Goal: Task Accomplishment & Management: Manage account settings

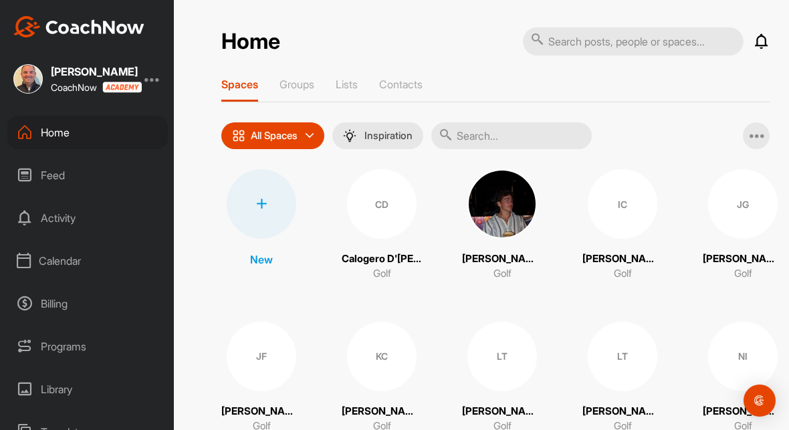
click at [54, 264] on div "Calendar" at bounding box center [87, 260] width 160 height 33
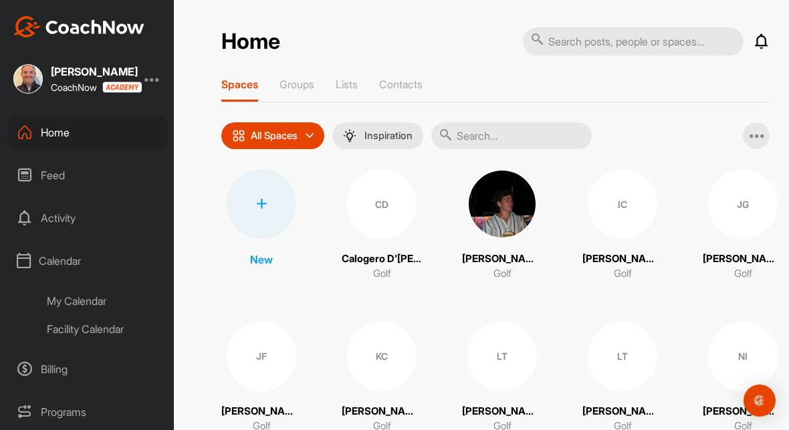
click at [70, 304] on div "My Calendar" at bounding box center [102, 301] width 130 height 28
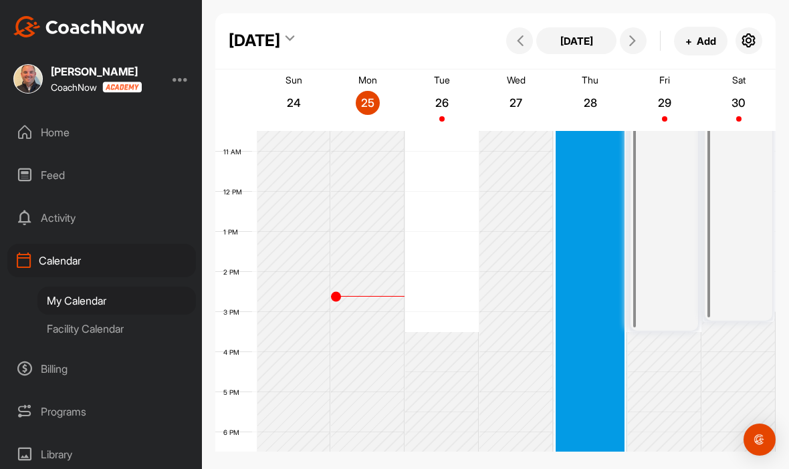
scroll to position [428, 0]
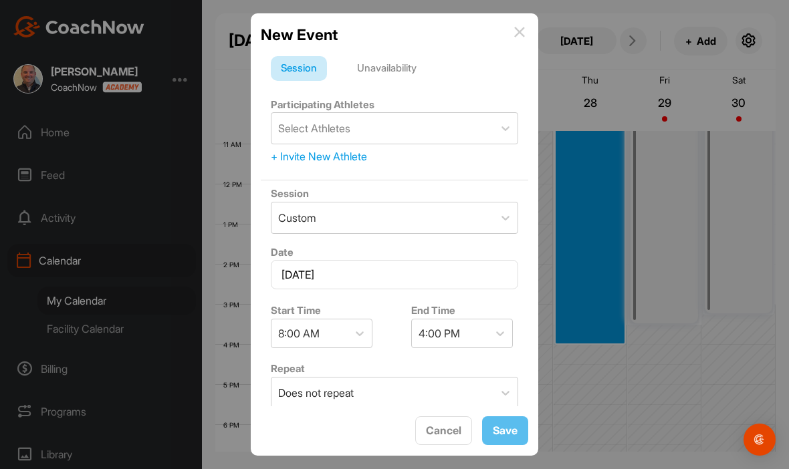
click at [392, 56] on div "Unavailability" at bounding box center [387, 68] width 80 height 25
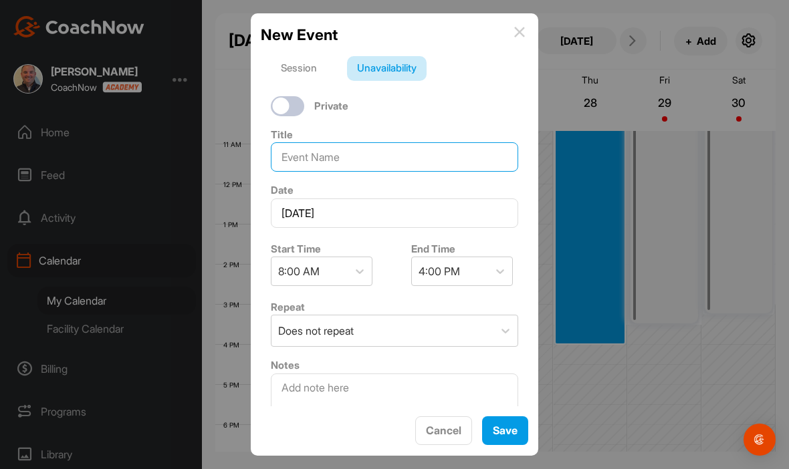
click at [351, 142] on input at bounding box center [394, 156] width 247 height 29
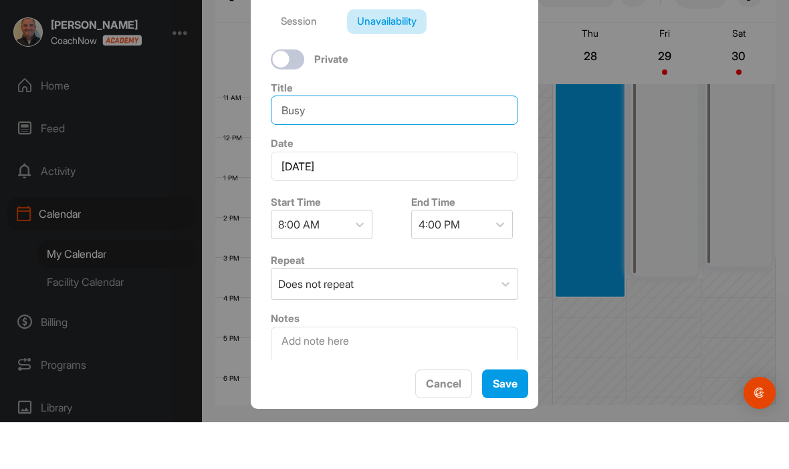
type input "Busy"
click at [510, 416] on button "Save" at bounding box center [505, 430] width 46 height 29
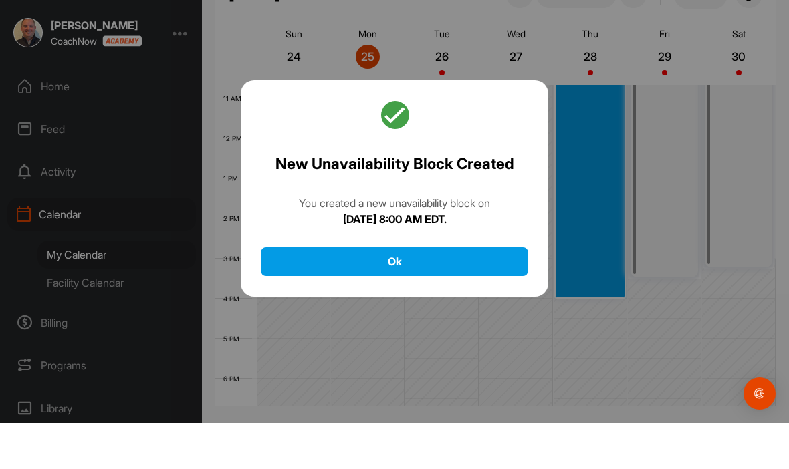
scroll to position [46, 0]
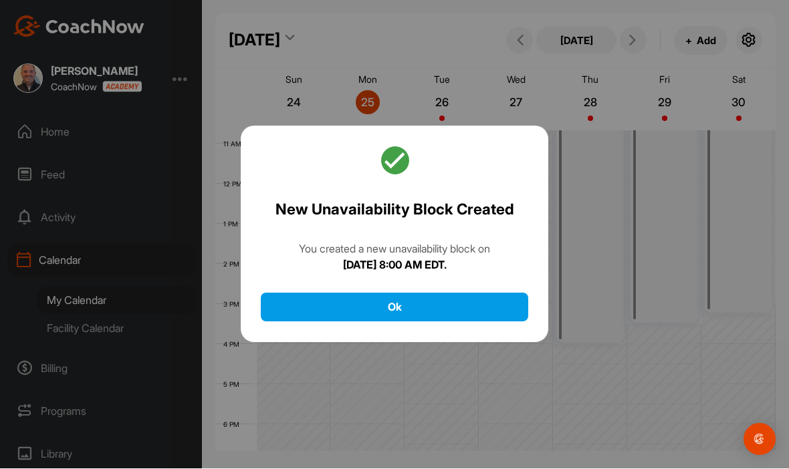
click at [469, 293] on button "Ok" at bounding box center [394, 307] width 267 height 29
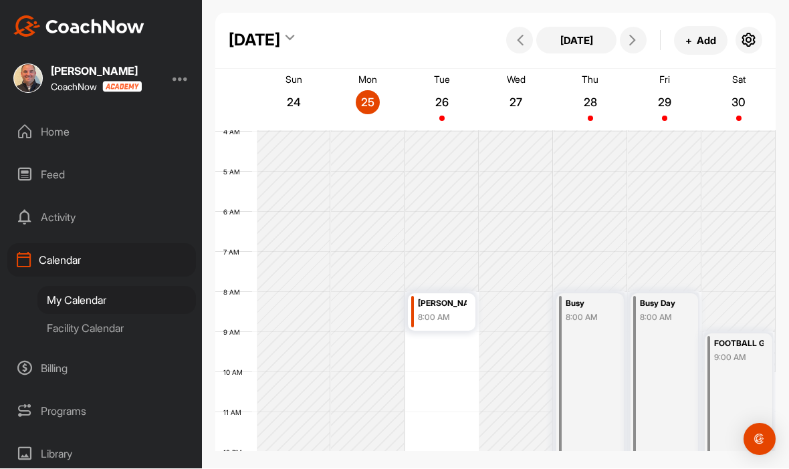
scroll to position [158, 0]
click at [434, 91] on div "26" at bounding box center [442, 103] width 24 height 24
click at [440, 96] on p "26" at bounding box center [442, 102] width 24 height 13
click at [607, 76] on div "Thu 28" at bounding box center [589, 100] width 69 height 59
click at [675, 91] on div "29" at bounding box center [664, 103] width 24 height 24
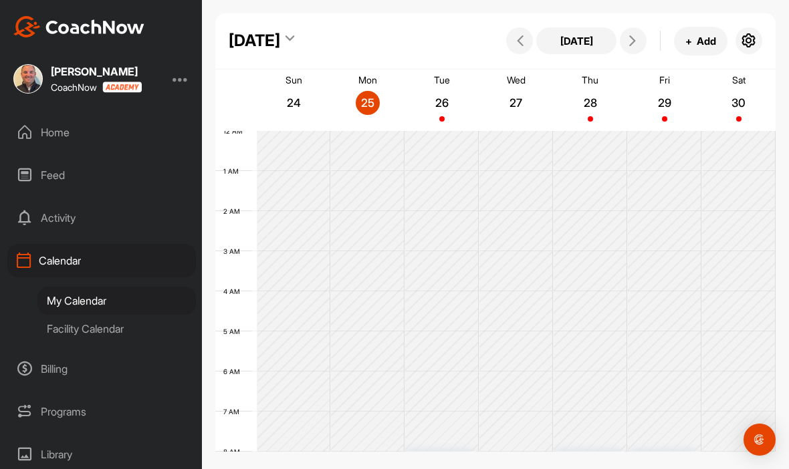
scroll to position [0, 0]
click at [641, 45] on button at bounding box center [632, 40] width 27 height 27
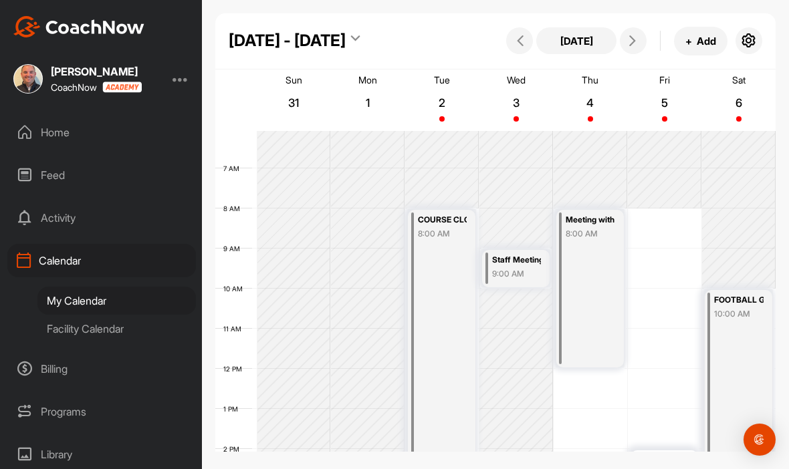
scroll to position [243, 0]
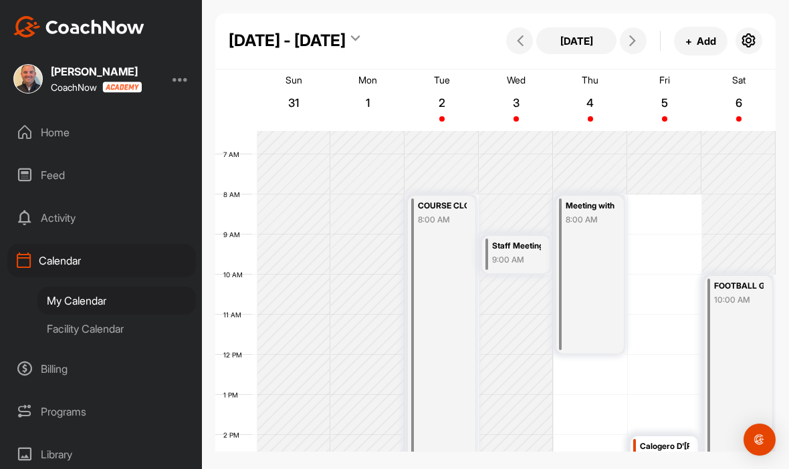
click at [634, 49] on button at bounding box center [632, 40] width 27 height 27
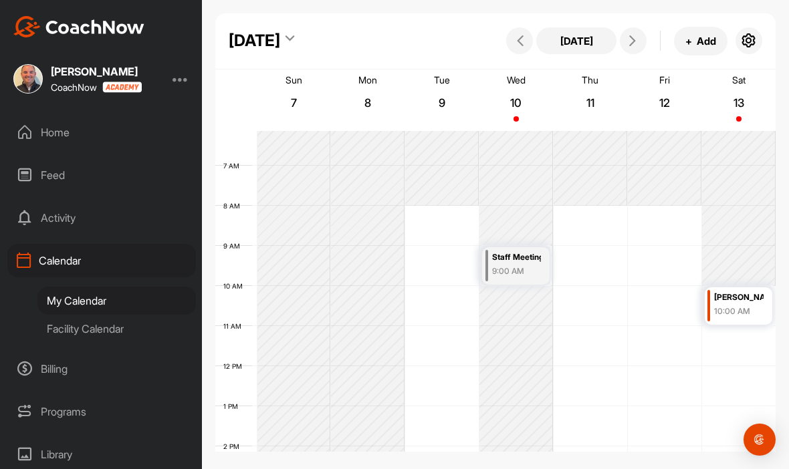
scroll to position [241, 0]
click at [636, 46] on icon at bounding box center [632, 40] width 11 height 11
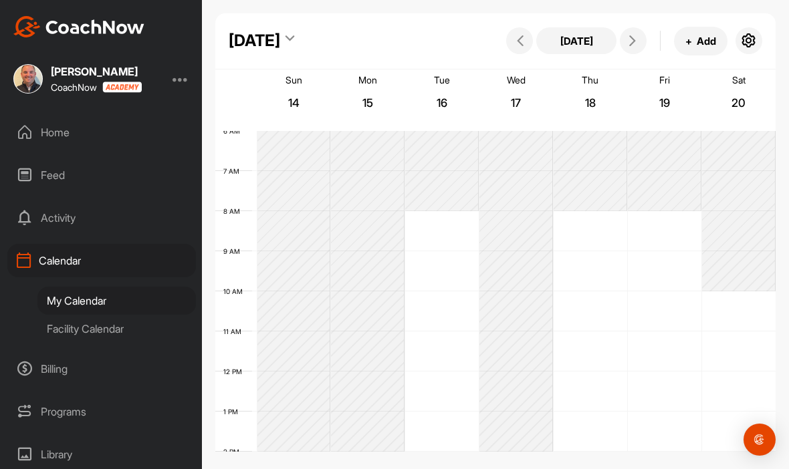
scroll to position [231, 0]
